Goal: Information Seeking & Learning: Learn about a topic

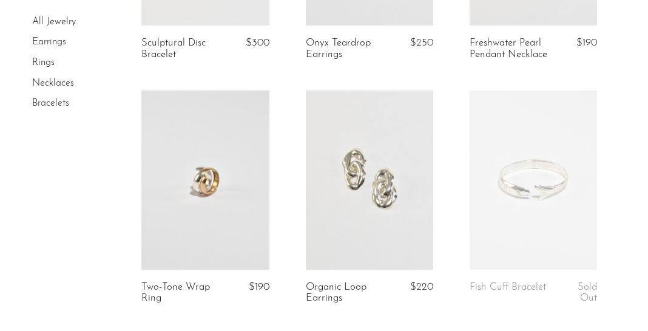
scroll to position [267, 0]
click at [543, 234] on link at bounding box center [534, 178] width 128 height 179
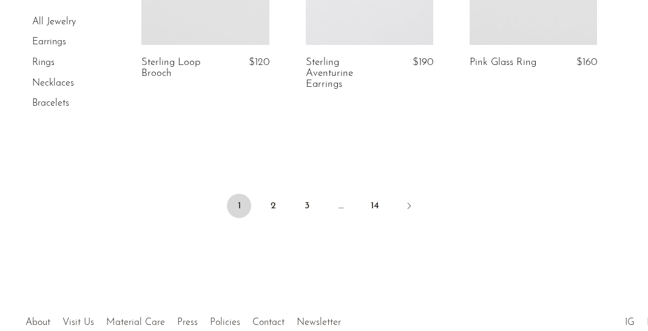
scroll to position [2942, 0]
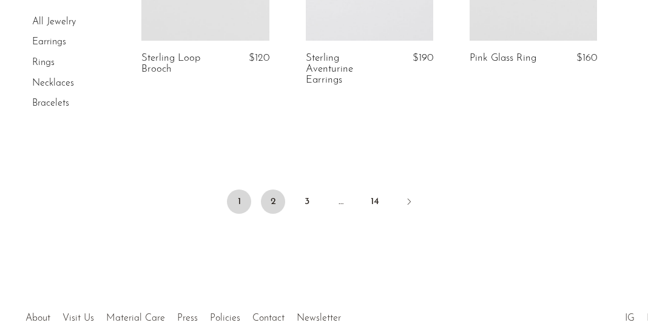
click at [270, 199] on link "2" at bounding box center [273, 201] width 24 height 24
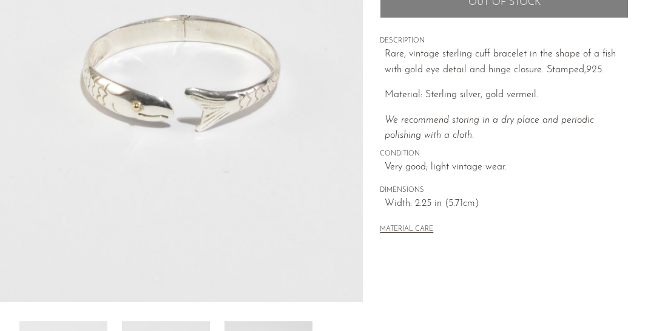
scroll to position [214, 0]
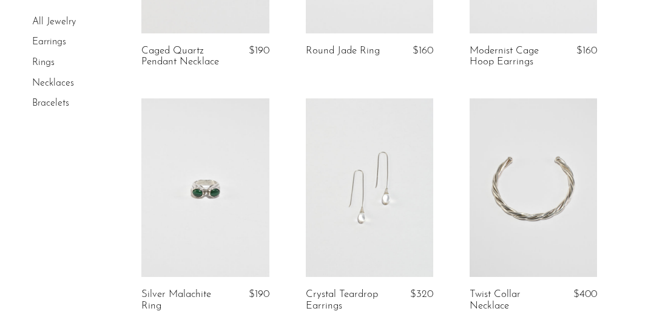
scroll to position [504, 0]
